Goal: Book appointment/travel/reservation

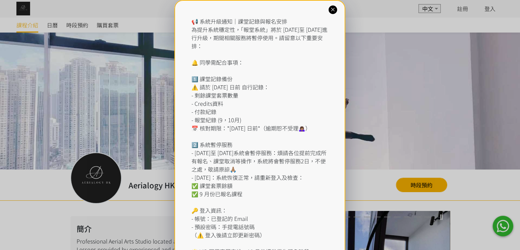
click at [329, 14] on div "📢 系統升級通知｜課堂記錄與報名安排 為提升系統穩定性，「報堂系統」將於 2025 年 9 月 1 日至 2 日進行升級，期間相關服務將暫停使用。請留意以下重…" at bounding box center [260, 152] width 171 height 305
click at [331, 10] on icon at bounding box center [333, 10] width 7 height 7
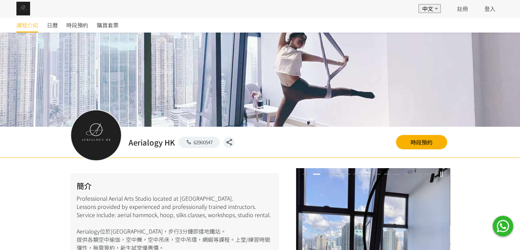
scroll to position [137, 0]
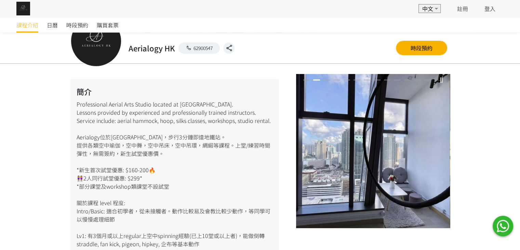
click at [61, 24] on div "日曆" at bounding box center [57, 24] width 20 height 15
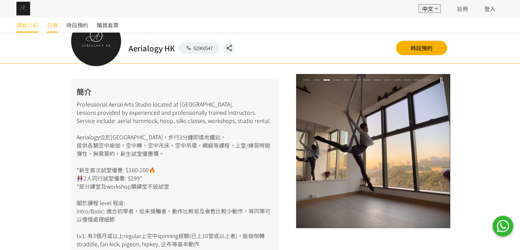
click at [57, 22] on span "日曆" at bounding box center [52, 25] width 11 height 8
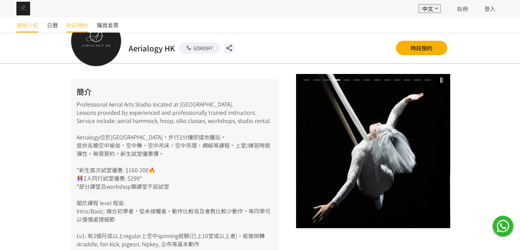
click at [73, 27] on span "時段預約" at bounding box center [77, 25] width 22 height 8
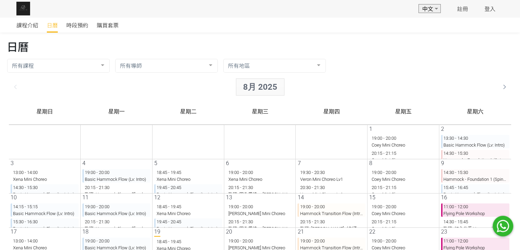
click at [255, 84] on div "8月 2025" at bounding box center [255, 86] width 49 height 17
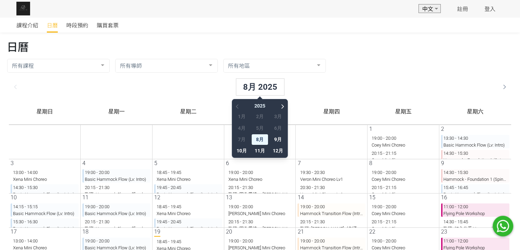
click at [258, 137] on span "8月" at bounding box center [254, 139] width 16 height 11
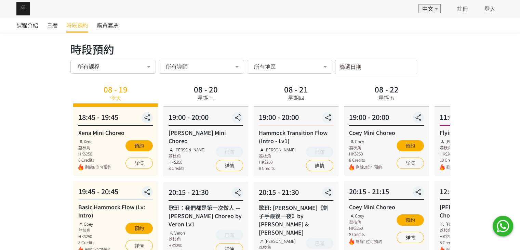
click at [178, 74] on div "所有導師 所有導師 Fiona Tang Rachel Ng Tracy Veron Xena Chloie Jessica Ng Mavis Joyce N…" at bounding box center [202, 67] width 86 height 14
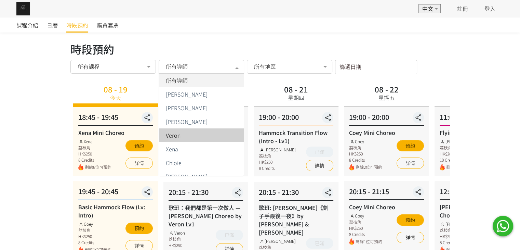
click at [177, 136] on span "Veron" at bounding box center [173, 134] width 15 height 5
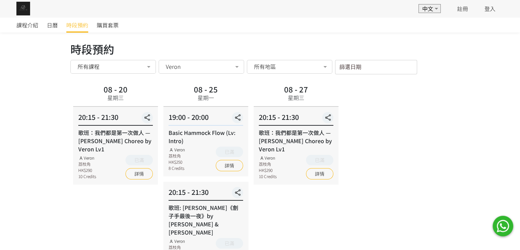
click at [217, 67] on div "Veron" at bounding box center [201, 66] width 76 height 7
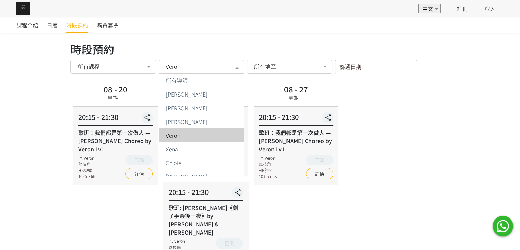
click at [199, 137] on div "Veron" at bounding box center [201, 134] width 77 height 5
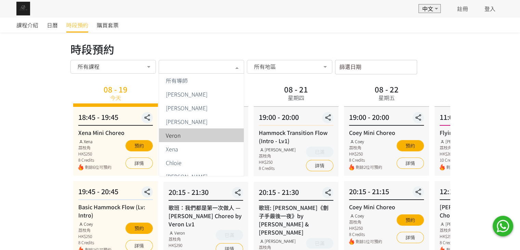
click at [190, 72] on div "所有導師" at bounding box center [202, 67] width 86 height 14
click at [345, 92] on div "08 - 22 星期五" at bounding box center [386, 94] width 85 height 24
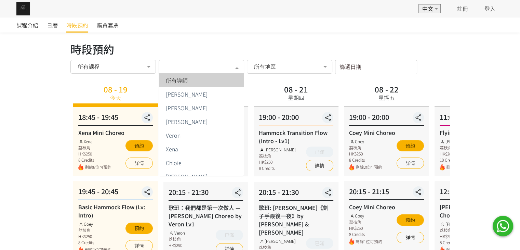
click at [271, 90] on div "08 - 21 星期四" at bounding box center [296, 94] width 85 height 24
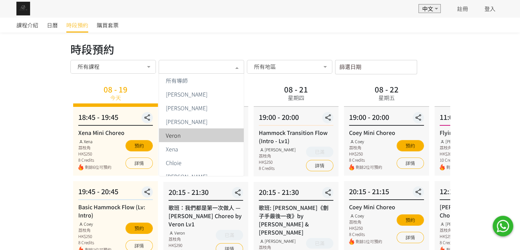
click at [174, 134] on span "Veron" at bounding box center [173, 134] width 15 height 5
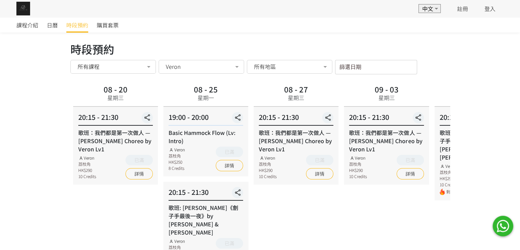
click at [349, 134] on div "歌班：我們都是第一次做人 — Firdhaus Hammock Choreo by Veron Lv1" at bounding box center [386, 140] width 75 height 25
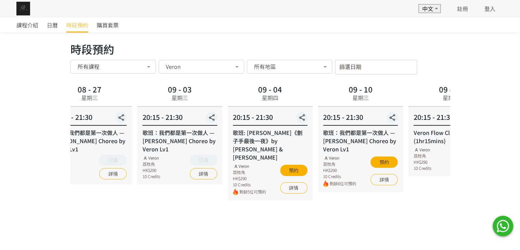
click at [358, 132] on div "歌班：我們都是第一次做人 — Firdhaus Hammock Choreo by Veron Lv1" at bounding box center [360, 140] width 75 height 25
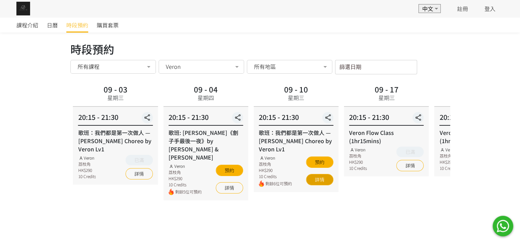
click at [318, 177] on link "詳情" at bounding box center [319, 179] width 27 height 11
click at [203, 69] on div "Veron" at bounding box center [201, 66] width 76 height 7
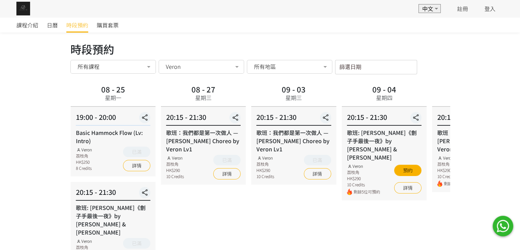
click at [423, 111] on div "20:15 - 21:30 歌班: 麥浚龍《劊子手最後一夜》by Rachel & Veron Veron 荔枝角 HK$290 10 Credits 剩餘5…" at bounding box center [384, 153] width 85 height 93
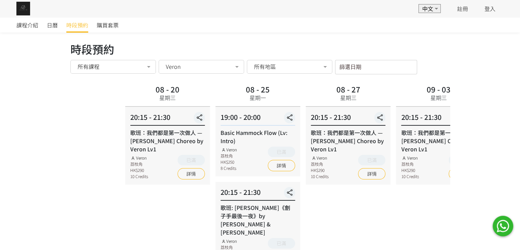
click at [400, 126] on div "08 - 20 星期三 20:15 - 21:30 歌班：我們都是第一次做人 — Firdhaus Hammock Choreo by Veron Lv1 V…" at bounding box center [313, 174] width 380 height 185
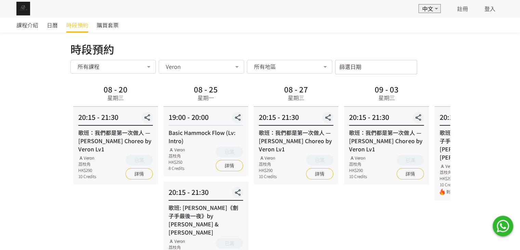
click at [215, 69] on div "Veron" at bounding box center [201, 66] width 76 height 7
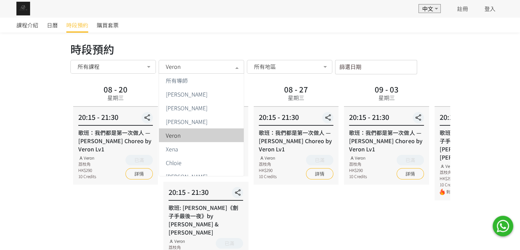
click at [167, 133] on span "Veron" at bounding box center [173, 134] width 15 height 5
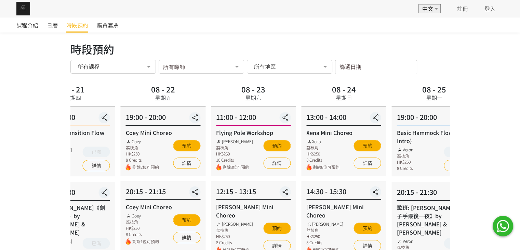
click at [121, 141] on div "19:00 - 20:00 Coey Mini Choreo Coey 荔枝角 HK$250 8 Credits 剩餘2位可預約 預約 詳情" at bounding box center [163, 141] width 85 height 69
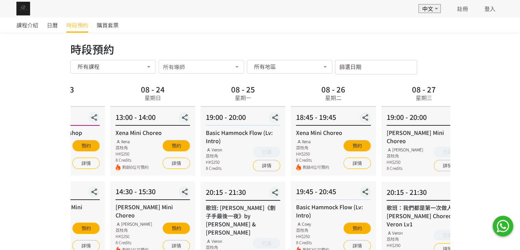
click at [291, 136] on div "18:45 - 19:45 Xena Mini Choreo Xena 荔枝角 HK$250 8 Credits 剩餘4位可預約 預約 詳情" at bounding box center [333, 141] width 85 height 69
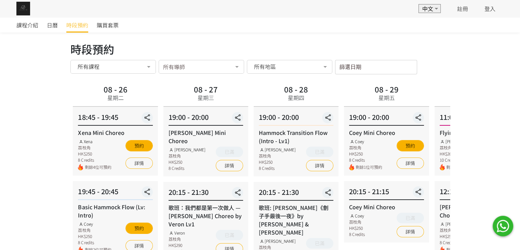
click at [344, 140] on div "19:00 - 20:00 Coey Mini Choreo Coey 荔枝角 HK$250 8 Credits 剩餘1位可預約 預約 詳情" at bounding box center [386, 141] width 85 height 69
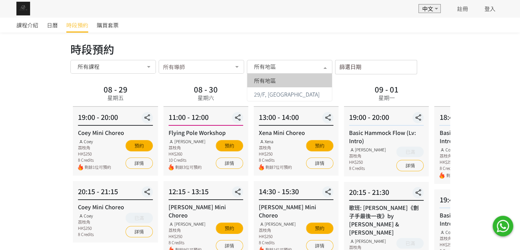
click at [311, 70] on div "所有地區" at bounding box center [290, 67] width 86 height 14
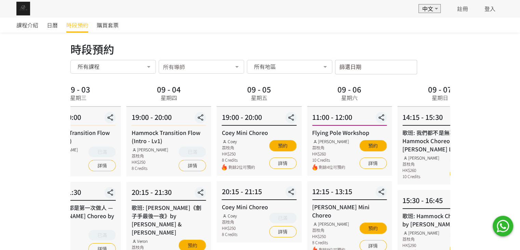
click at [126, 142] on div "19:00 - 20:00 Hammock Transition Flow (Intro - Lv1) Rachel Ng 荔枝角 HK$250 8 Cred…" at bounding box center [168, 141] width 85 height 69
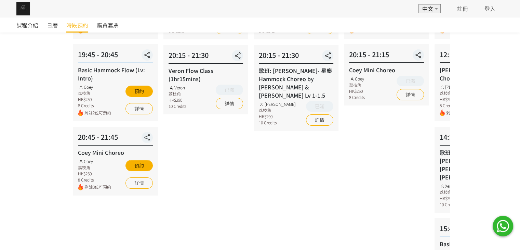
scroll to position [103, 0]
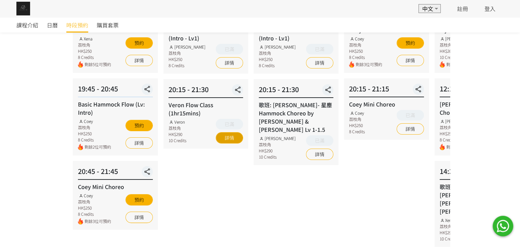
click at [228, 140] on link "詳情" at bounding box center [229, 137] width 27 height 11
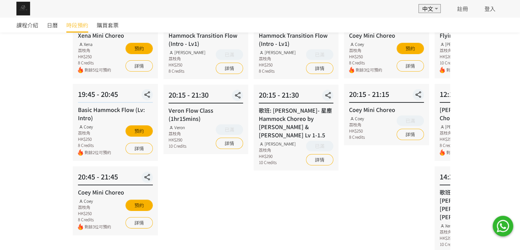
scroll to position [0, 0]
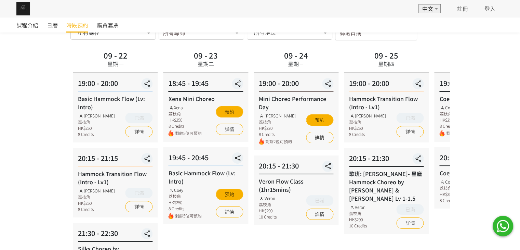
scroll to position [68, 0]
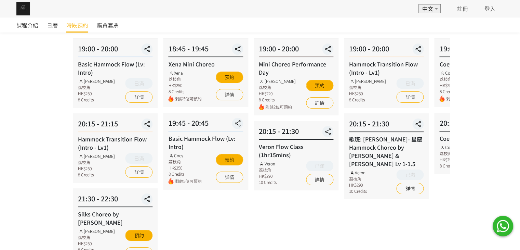
click at [317, 167] on button "已滿" at bounding box center [319, 165] width 27 height 11
click at [312, 175] on link "詳情" at bounding box center [319, 179] width 27 height 11
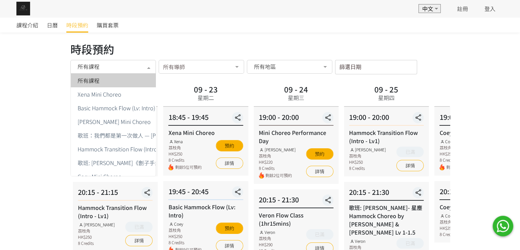
click at [132, 72] on div "所有課程" at bounding box center [113, 67] width 86 height 14
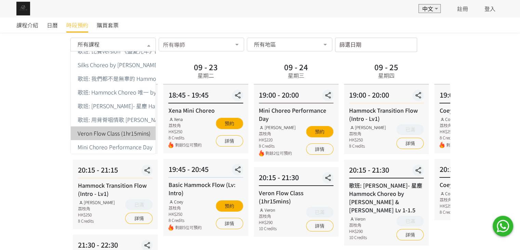
scroll to position [34, 0]
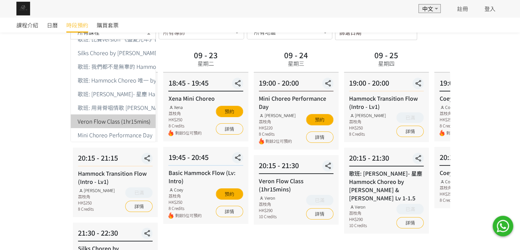
click at [115, 118] on span "Veron Flow Class (1hr15mins)" at bounding box center [114, 120] width 73 height 5
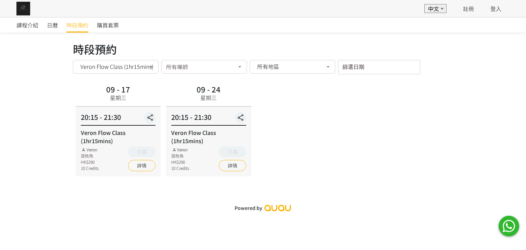
click at [295, 128] on div "09 - 17 星期三 20:15 - 21:30 Veron Flow Class (1hr15mins) Veron 荔枝角 HK$290 10 Cred…" at bounding box center [263, 129] width 380 height 94
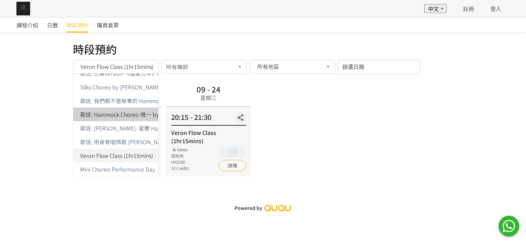
click at [143, 71] on div "Veron Flow Class (1hr15mins)" at bounding box center [116, 67] width 86 height 14
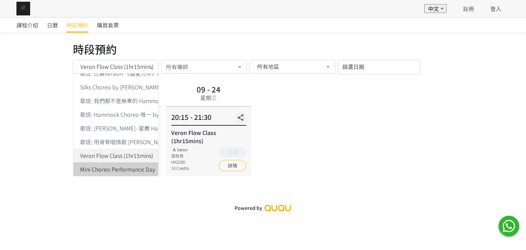
click at [128, 166] on span "Mini Choreo Performance Day" at bounding box center [117, 168] width 75 height 5
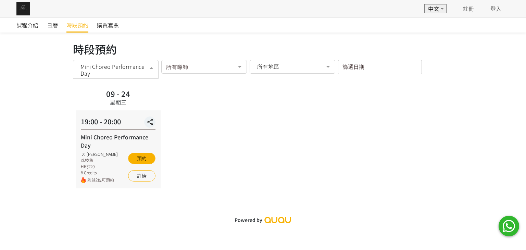
click at [130, 63] on span "Mini Choreo Performance Day" at bounding box center [116, 70] width 73 height 14
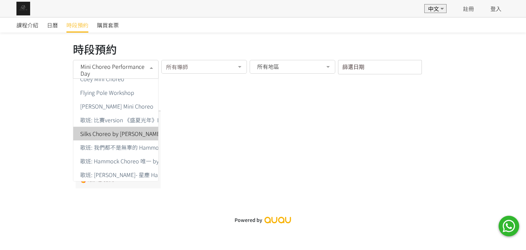
scroll to position [137, 0]
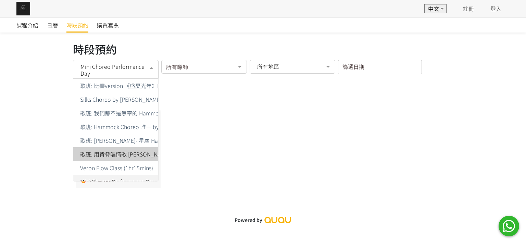
click at [116, 152] on span "歌班: 用背脊唱情歌 Gareth T Hammock Choreo by Jenny & Xena Lv1" at bounding box center [189, 153] width 218 height 5
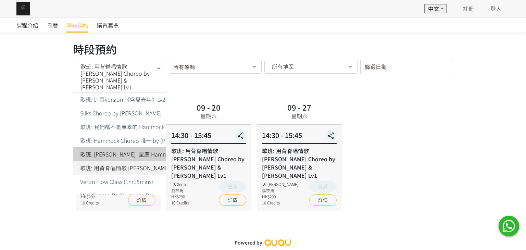
click at [141, 68] on span "歌班: 用背脊唱情歌 Gareth T Hammock Choreo by Jenny & Xena Lv1" at bounding box center [120, 76] width 81 height 27
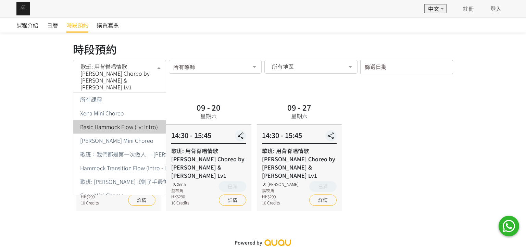
click at [139, 124] on span "Basic Hammock Flow (Lv: Intro)" at bounding box center [119, 126] width 78 height 5
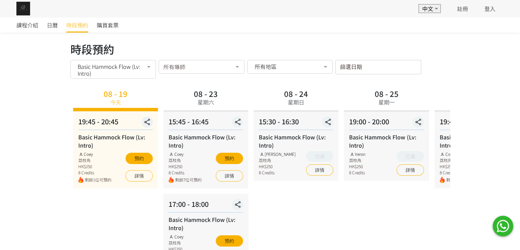
click at [145, 72] on div at bounding box center [149, 67] width 14 height 13
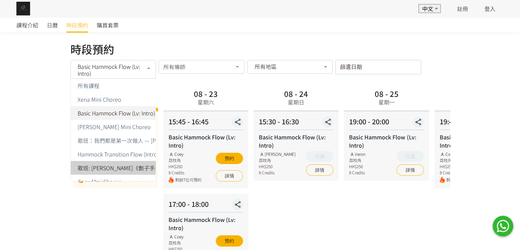
click at [112, 161] on span "歌班: 麥浚龍《劊子手最後一夜》by Rachel & Veron" at bounding box center [194, 168] width 246 height 14
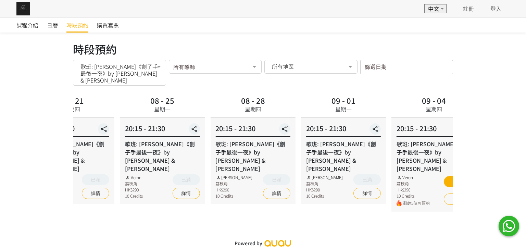
click at [306, 144] on div "歌班: 麥浚龍《劊子手最後一夜》by Rachel & Veron" at bounding box center [343, 156] width 75 height 33
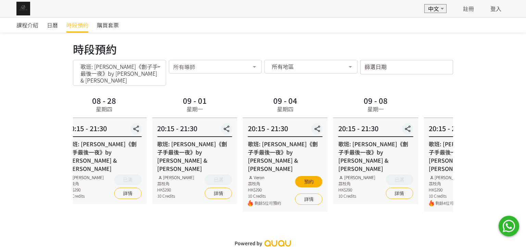
click at [136, 150] on div "08 - 21 星期四 20:15 - 21:30 歌班: 麥浚龍《劊子手最後一夜》by Rachel & Veron Rachel Ng 荔枝角 HK$29…" at bounding box center [68, 153] width 380 height 118
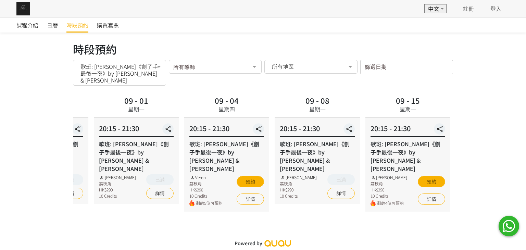
click at [125, 72] on span "歌班: 麥浚龍《劊子手最後一夜》by Rachel & Veron" at bounding box center [120, 73] width 81 height 21
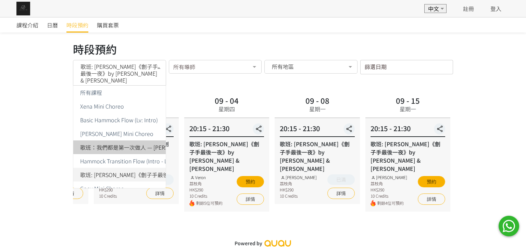
click at [125, 144] on span "歌班：我們都是第一次做人 — Firdhaus Hammock Choreo by Veron Lv1" at bounding box center [164, 146] width 168 height 5
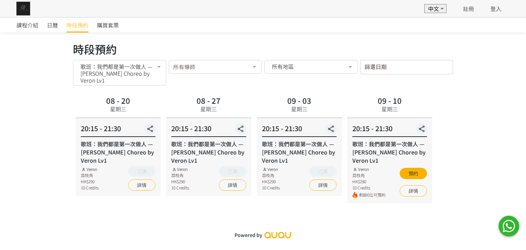
click at [200, 121] on div "08 - 20 星期三 20:15 - 21:30 歌班：我們都是第一次做人 — Firdhaus Hammock Choreo by Veron Lv1 V…" at bounding box center [263, 149] width 380 height 110
click at [125, 73] on span "歌班：我們都是第一次做人 — Firdhaus Hammock Choreo by Veron Lv1" at bounding box center [120, 73] width 81 height 21
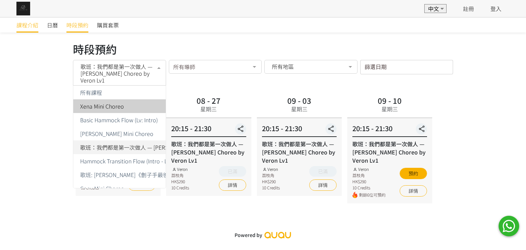
click at [23, 28] on span "課程介紹" at bounding box center [27, 25] width 22 height 8
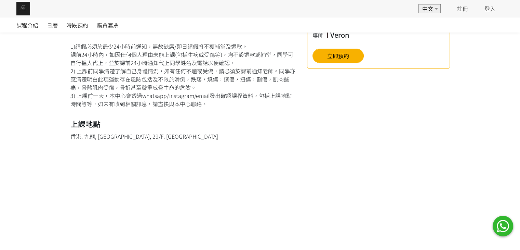
scroll to position [171, 0]
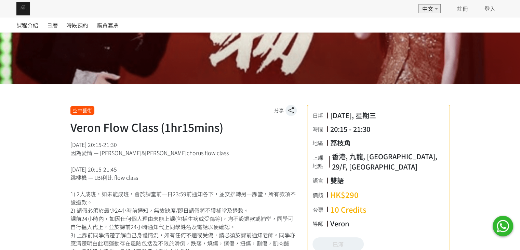
scroll to position [171, 0]
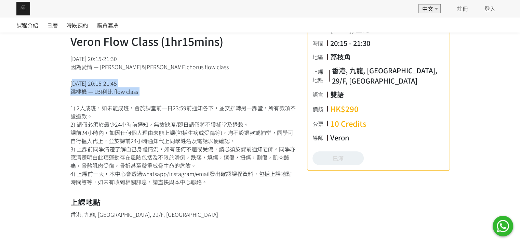
drag, startPoint x: 70, startPoint y: 84, endPoint x: 159, endPoint y: 102, distance: 90.7
click at [159, 102] on div "[DATE] 20:15-21:30 因為愛情 — [PERSON_NAME]&[PERSON_NAME]chorus flow class [DATE] 2…" at bounding box center [183, 119] width 227 height 131
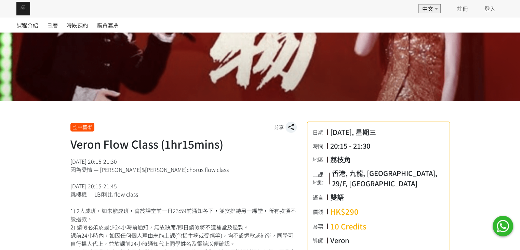
click at [112, 170] on div "[DATE] 20:15-21:30 因為愛情 — [PERSON_NAME]&[PERSON_NAME]chorus flow class [DATE] 2…" at bounding box center [183, 222] width 227 height 131
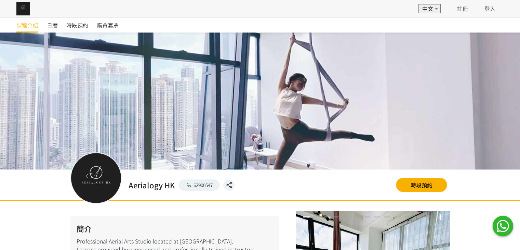
scroll to position [446, 0]
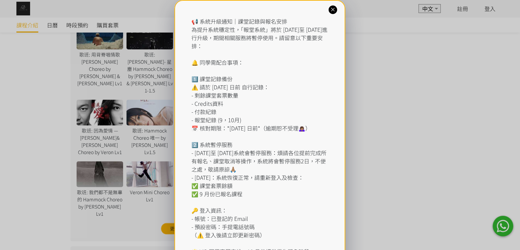
click at [327, 11] on div "📢 系統升級通知｜課堂記錄與報名安排 為提升系統穩定性，「報堂系統」將於 [DATE]至 [DATE]進行升級，期間相關服務將暫停使用。請留意以下重要安排： …" at bounding box center [260, 152] width 171 height 305
click at [330, 11] on icon at bounding box center [333, 10] width 7 height 7
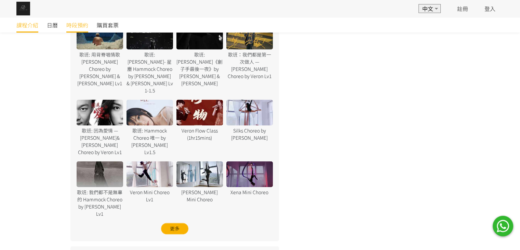
click at [77, 23] on span "時段預約" at bounding box center [77, 25] width 22 height 8
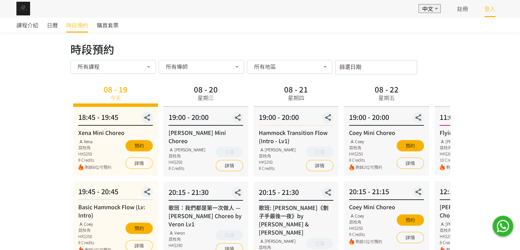
click at [486, 12] on link "登入" at bounding box center [490, 8] width 11 height 8
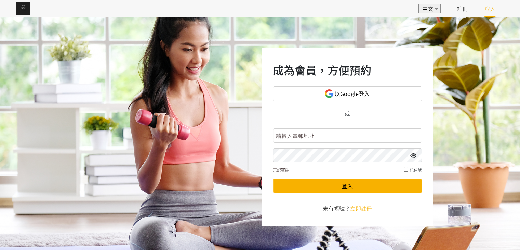
click at [290, 138] on input "text" at bounding box center [347, 135] width 149 height 14
